Goal: Task Accomplishment & Management: Manage account settings

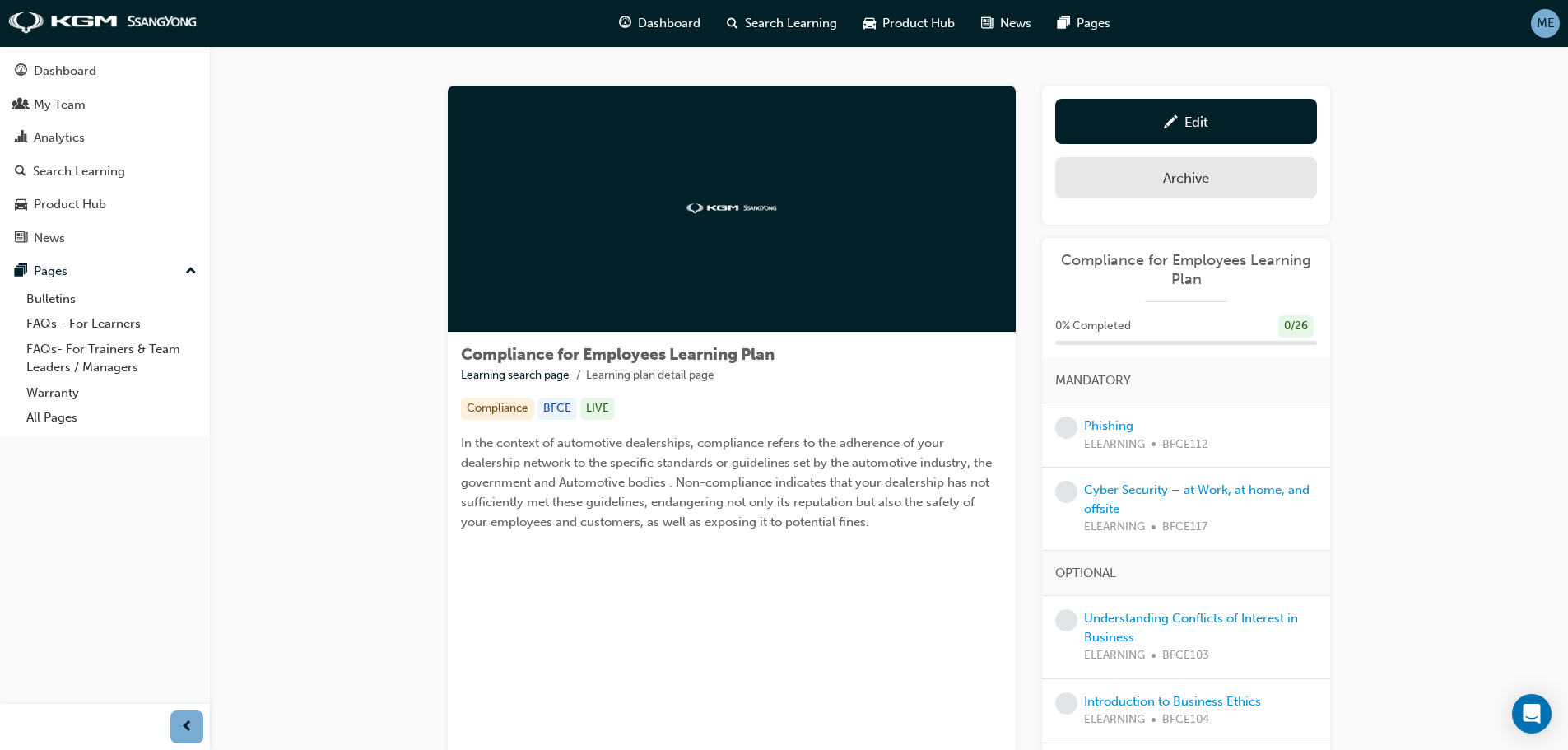
click at [627, 226] on div at bounding box center [731, 209] width 568 height 247
click at [705, 218] on div at bounding box center [731, 209] width 568 height 247
click at [495, 408] on div "Compliance" at bounding box center [497, 408] width 73 height 22
click at [549, 404] on div "BFCE" at bounding box center [557, 408] width 39 height 22
click at [558, 372] on link "Learning search page" at bounding box center [515, 375] width 109 height 14
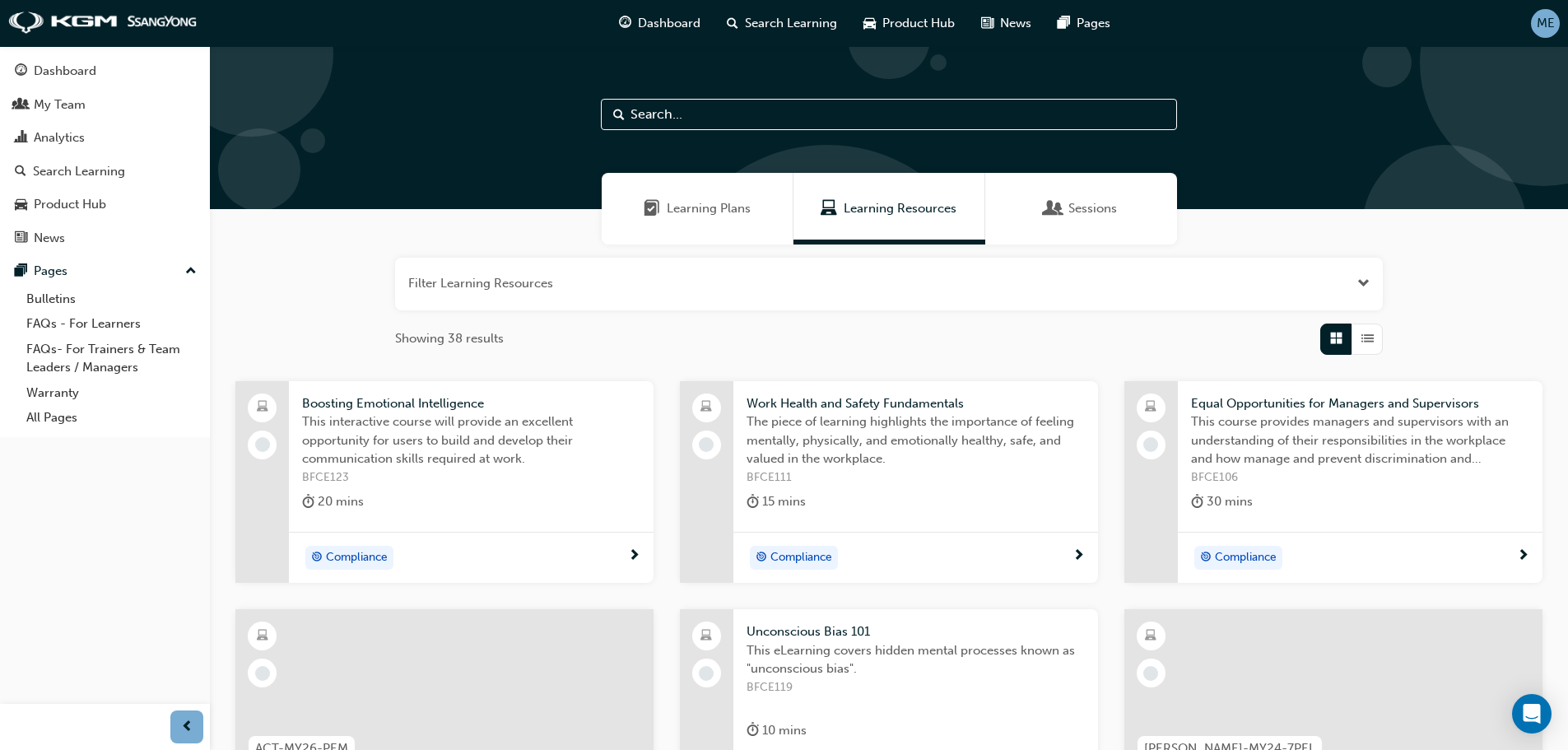
click at [704, 210] on span "Learning Plans" at bounding box center [709, 208] width 84 height 19
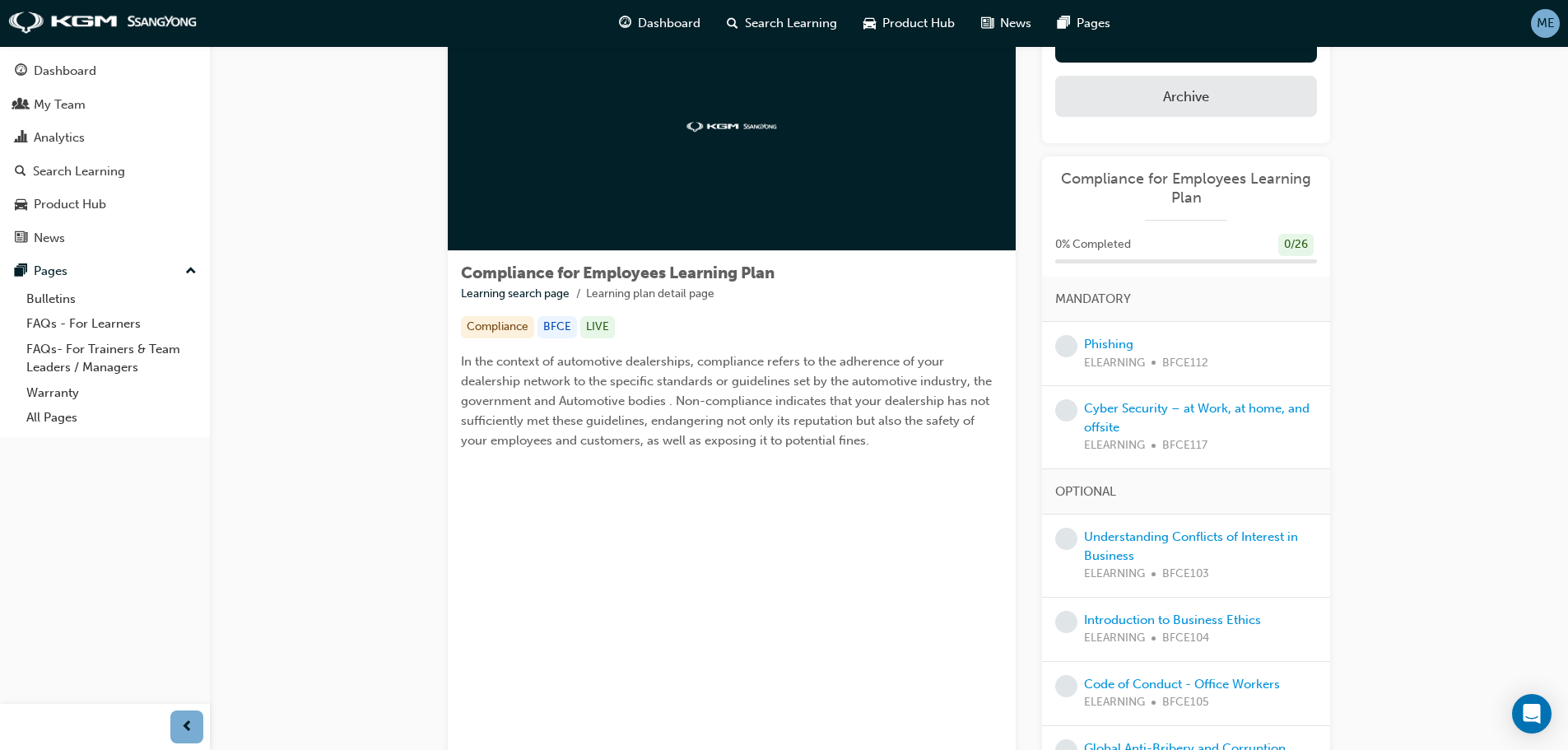
scroll to position [82, 0]
click at [795, 196] on div at bounding box center [731, 127] width 568 height 247
drag, startPoint x: 795, startPoint y: 196, endPoint x: 767, endPoint y: 178, distance: 33.3
click at [767, 178] on div at bounding box center [731, 127] width 568 height 247
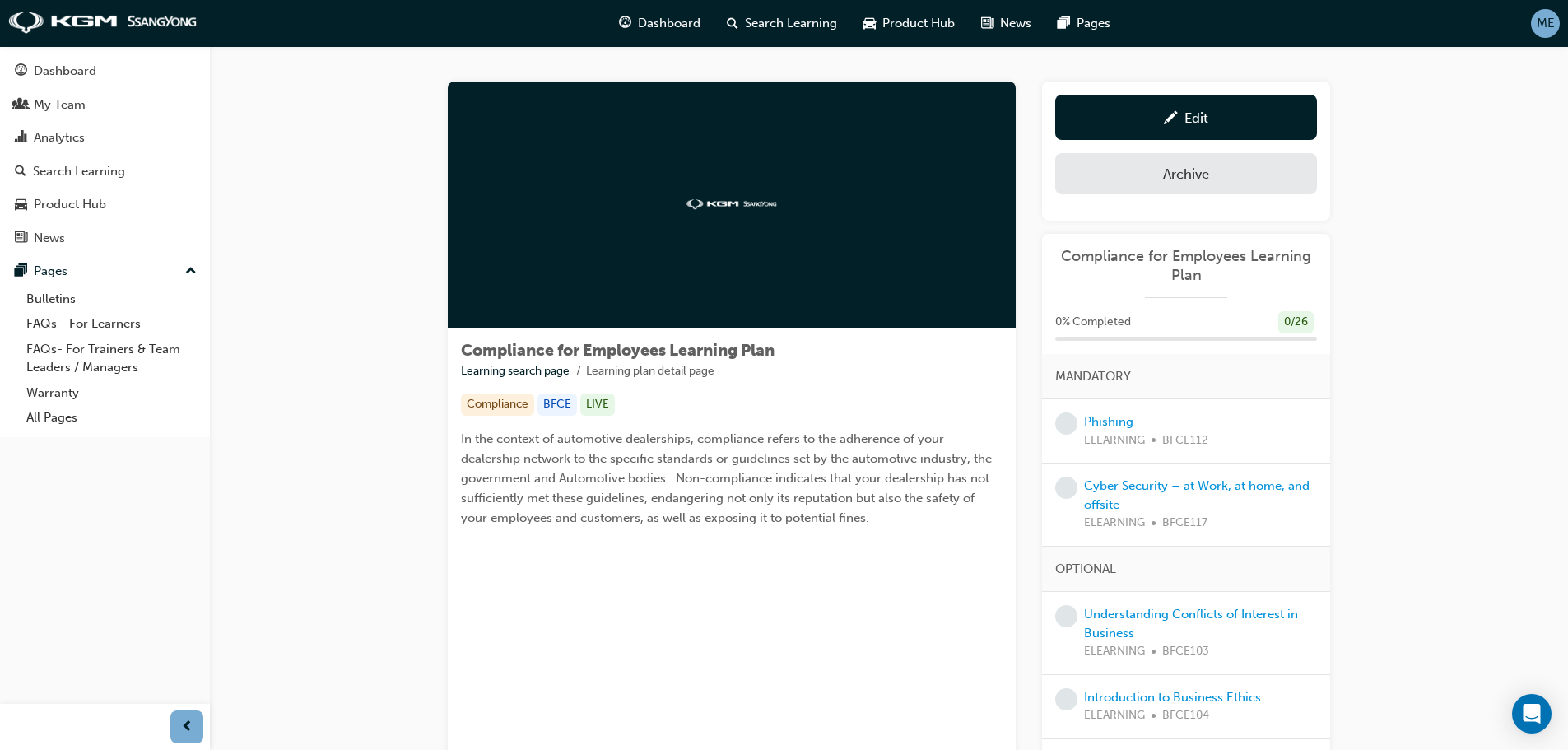
scroll to position [0, 0]
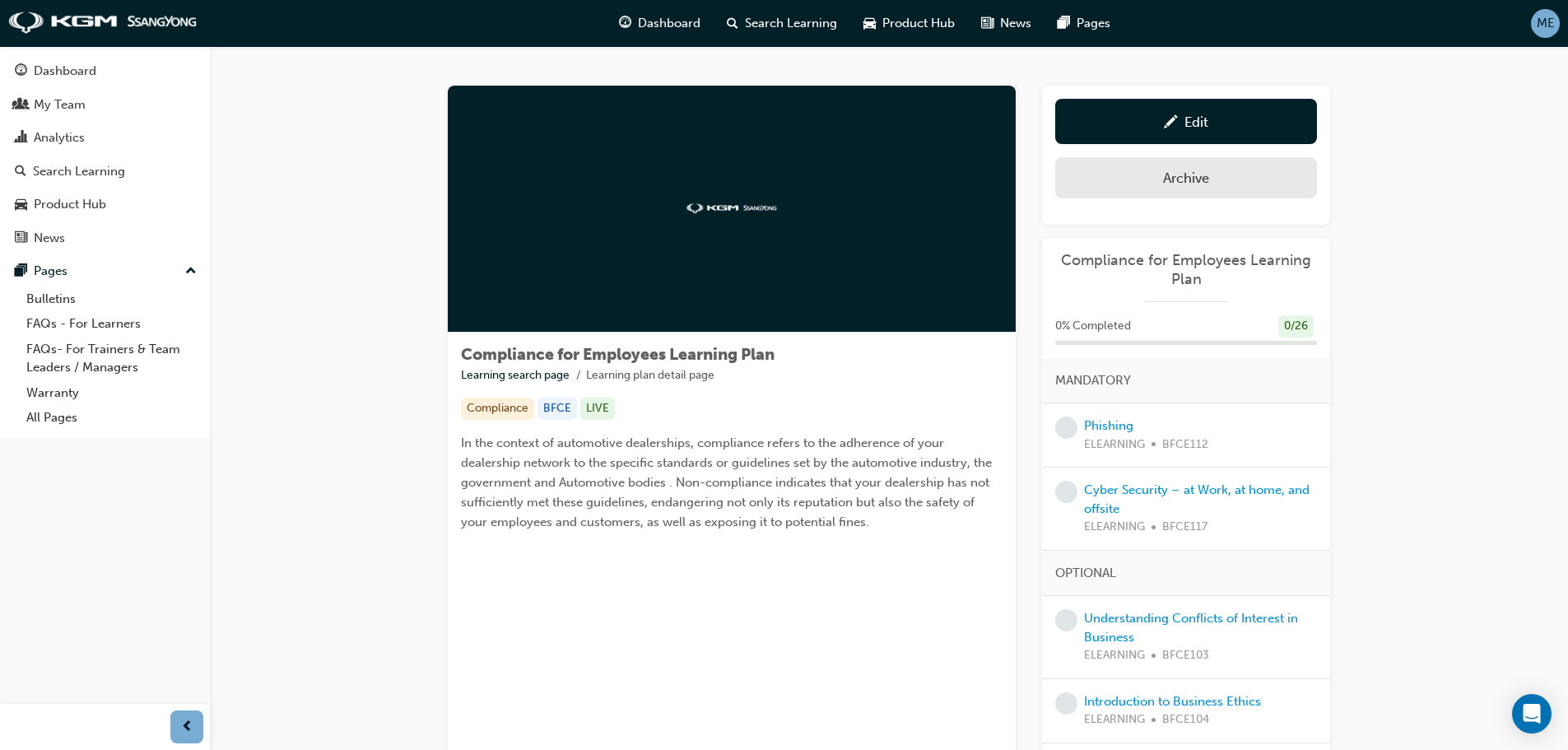
click at [742, 207] on img at bounding box center [732, 209] width 91 height 11
click at [1190, 273] on span "Compliance for Employees Learning Plan" at bounding box center [1186, 270] width 262 height 37
click at [1172, 263] on span "Compliance for Employees Learning Plan" at bounding box center [1186, 270] width 262 height 37
click at [1137, 257] on span "Compliance for Employees Learning Plan" at bounding box center [1186, 270] width 262 height 37
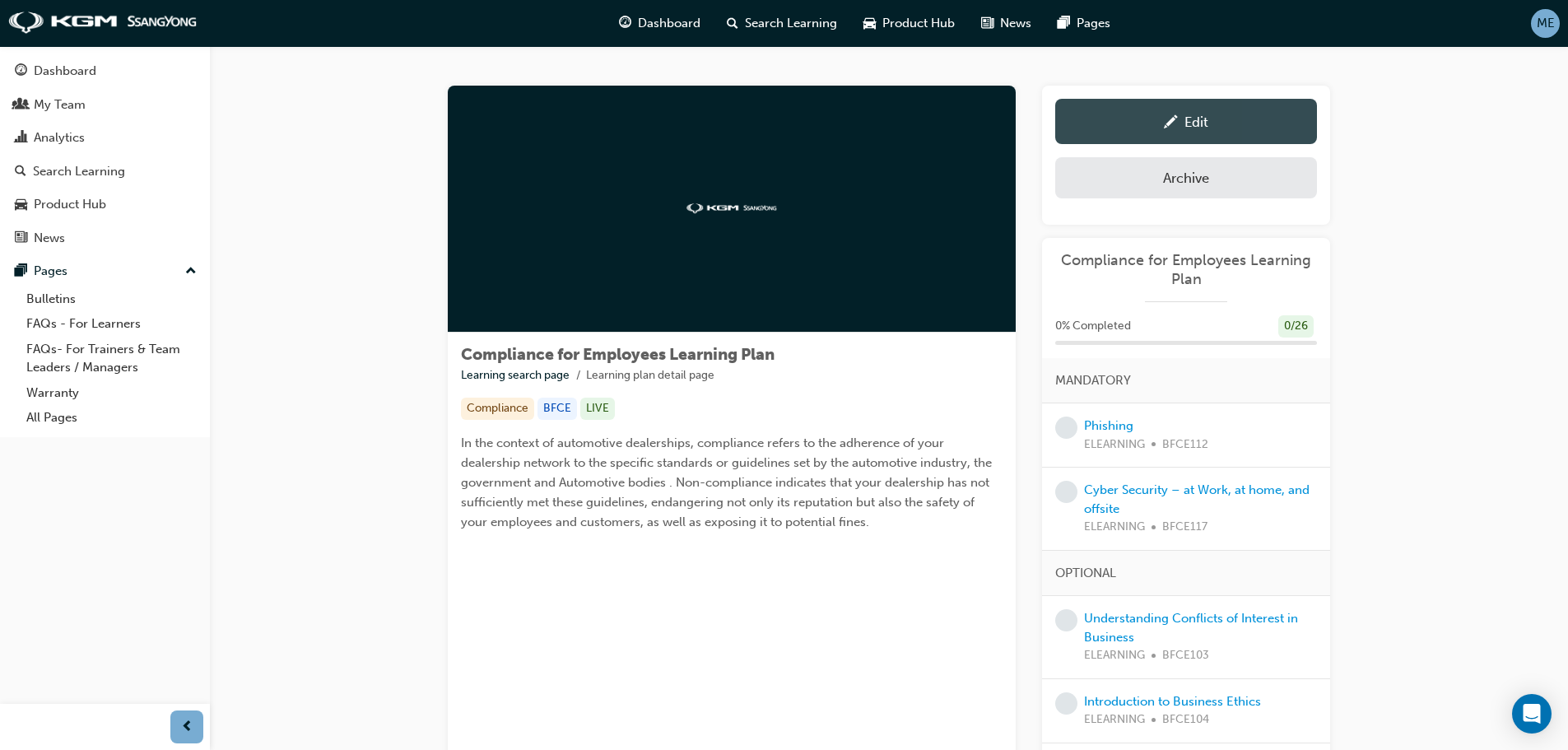
click at [1231, 123] on div "Edit" at bounding box center [1186, 121] width 237 height 21
click at [781, 232] on div at bounding box center [731, 209] width 568 height 247
click at [674, 375] on li "Learning plan detail page" at bounding box center [651, 375] width 128 height 19
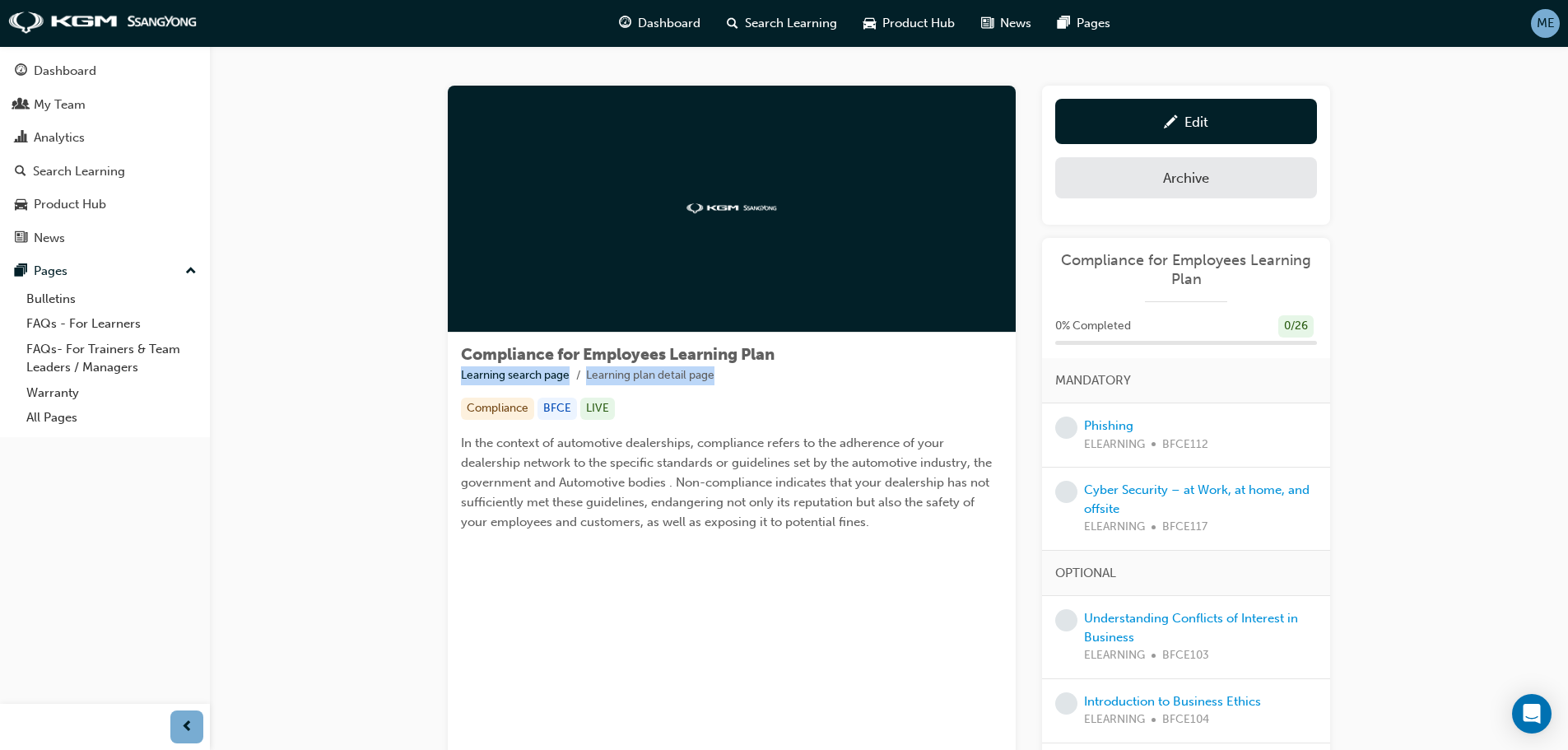
click at [674, 375] on li "Learning plan detail page" at bounding box center [651, 375] width 128 height 19
